Goal: Task Accomplishment & Management: Manage account settings

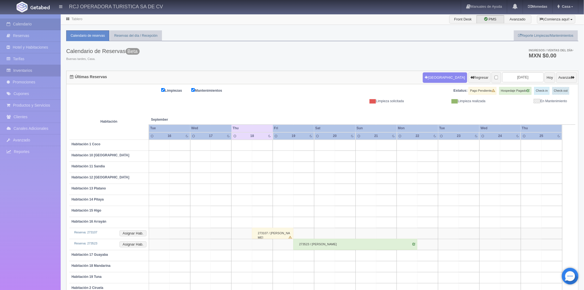
click at [24, 69] on link "Inventarios" at bounding box center [30, 70] width 61 height 11
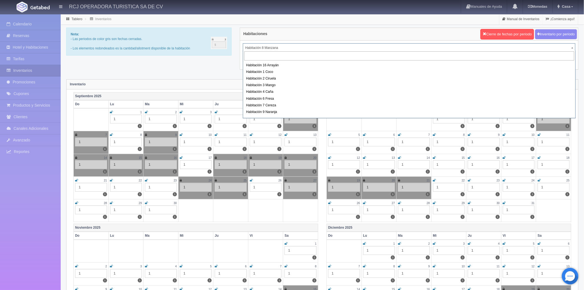
scroll to position [61, 0]
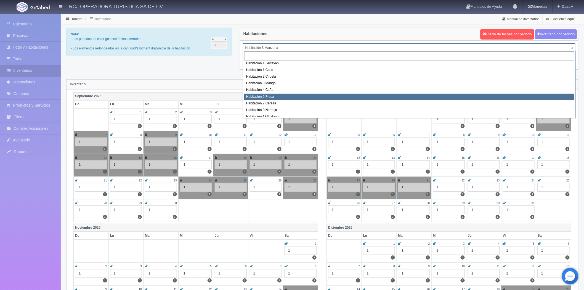
select select "1610"
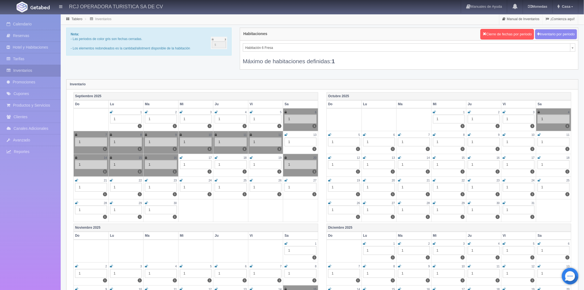
click at [215, 156] on icon at bounding box center [216, 157] width 3 height 3
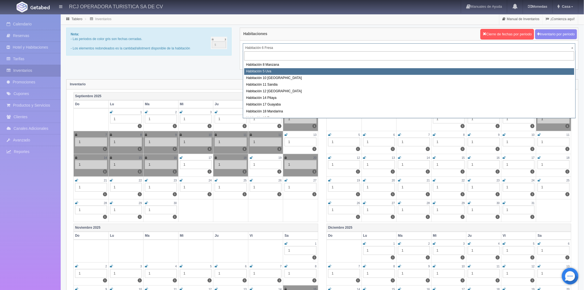
select select "1573"
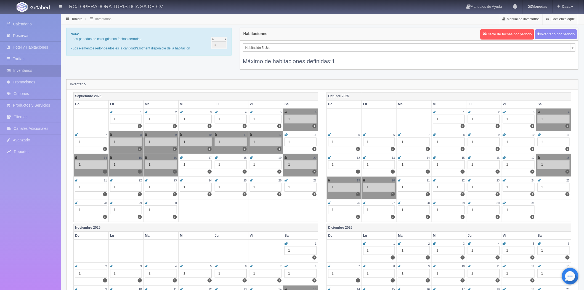
click at [216, 157] on icon at bounding box center [216, 157] width 3 height 3
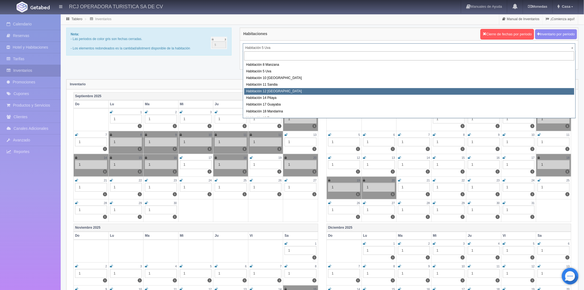
select select "1576"
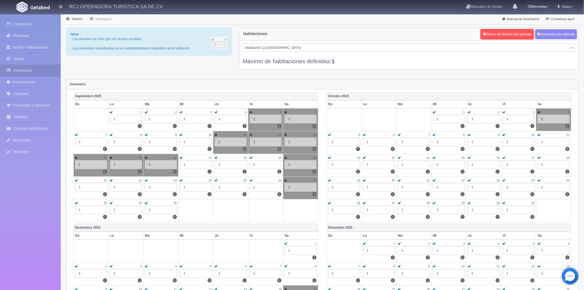
click at [213, 158] on td "18 1 1" at bounding box center [230, 165] width 35 height 23
click at [215, 158] on icon at bounding box center [216, 157] width 3 height 3
click at [23, 35] on link "Reservas" at bounding box center [30, 35] width 61 height 11
